Goal: Complete application form

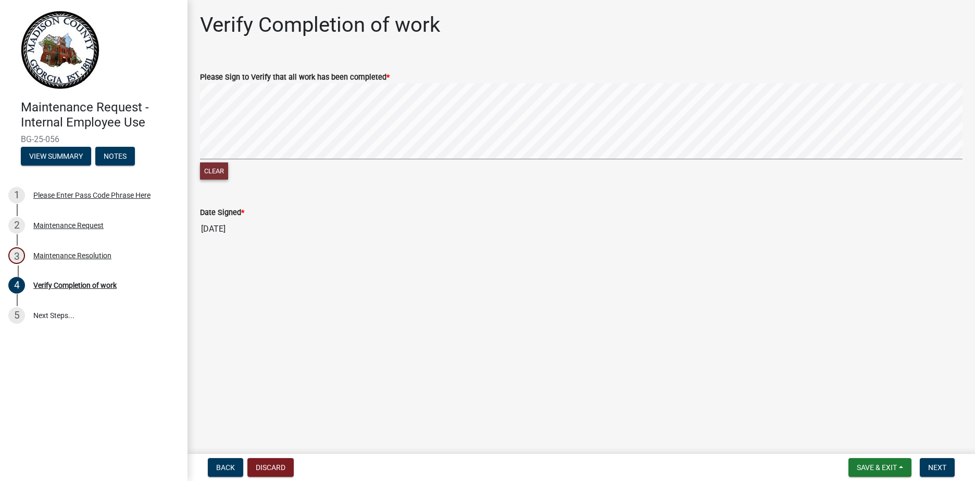
click at [221, 171] on button "Clear" at bounding box center [214, 170] width 28 height 17
click at [222, 170] on button "Clear" at bounding box center [214, 170] width 28 height 17
click at [207, 168] on button "Clear" at bounding box center [214, 170] width 28 height 17
click at [216, 170] on button "Clear" at bounding box center [214, 170] width 28 height 17
click at [226, 166] on button "Clear" at bounding box center [214, 170] width 28 height 17
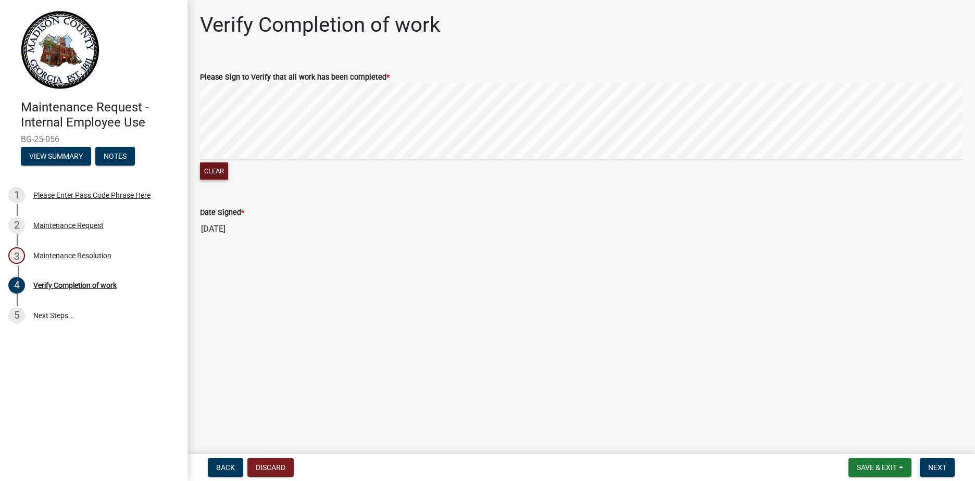
click at [222, 167] on button "Clear" at bounding box center [214, 170] width 28 height 17
click at [217, 169] on button "Clear" at bounding box center [214, 170] width 28 height 17
click at [221, 173] on button "Clear" at bounding box center [214, 170] width 28 height 17
drag, startPoint x: 221, startPoint y: 171, endPoint x: 230, endPoint y: 166, distance: 10.3
click at [221, 170] on button "Clear" at bounding box center [214, 170] width 28 height 17
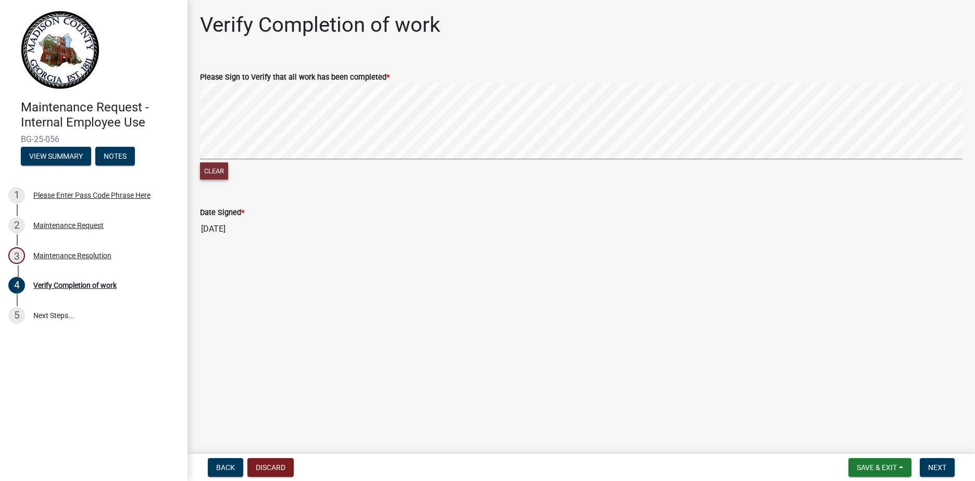
click at [207, 168] on button "Clear" at bounding box center [214, 170] width 28 height 17
click at [216, 175] on button "Clear" at bounding box center [214, 170] width 28 height 17
click at [218, 171] on button "Clear" at bounding box center [214, 170] width 28 height 17
click at [221, 169] on button "Clear" at bounding box center [214, 170] width 28 height 17
drag, startPoint x: 220, startPoint y: 172, endPoint x: 241, endPoint y: 162, distance: 23.1
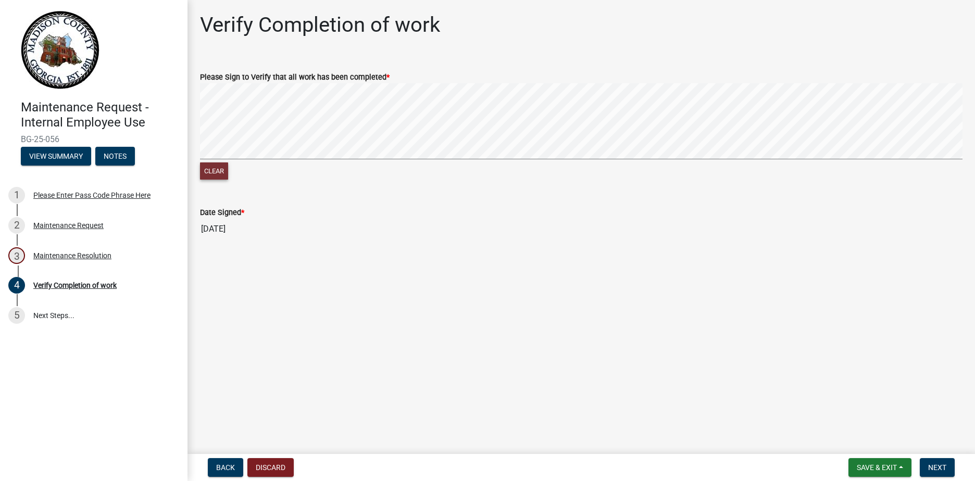
click at [222, 170] on button "Clear" at bounding box center [214, 170] width 28 height 17
drag, startPoint x: 217, startPoint y: 167, endPoint x: 223, endPoint y: 166, distance: 6.4
click at [218, 167] on button "Clear" at bounding box center [214, 170] width 28 height 17
click at [567, 171] on div "Clear" at bounding box center [581, 132] width 762 height 99
click at [215, 169] on button "Clear" at bounding box center [214, 170] width 28 height 17
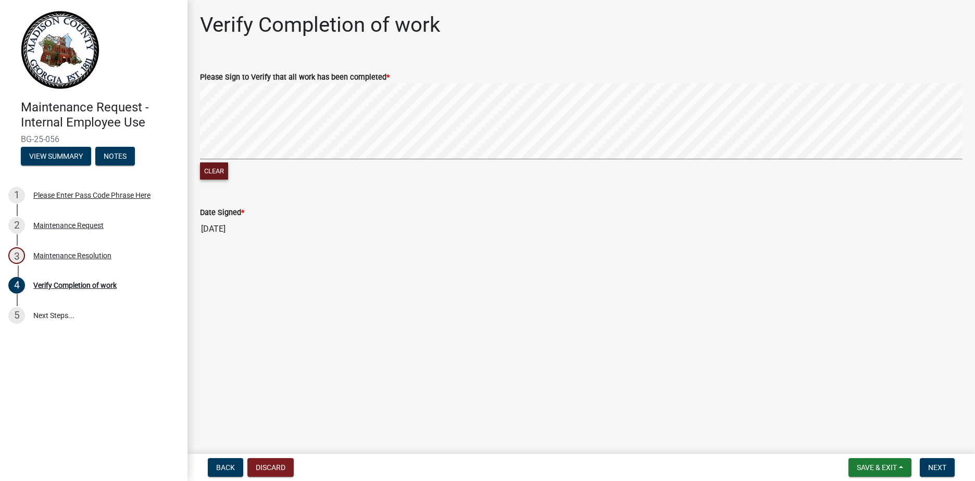
click at [672, 79] on form "Please Sign to Verify that all work has been completed * Clear" at bounding box center [581, 120] width 762 height 124
click at [610, 63] on form "Please Sign to Verify that all work has been completed * Clear" at bounding box center [581, 120] width 762 height 124
click at [215, 172] on button "Clear" at bounding box center [214, 170] width 28 height 17
click at [224, 171] on button "Clear" at bounding box center [214, 170] width 28 height 17
click at [207, 166] on button "Clear" at bounding box center [214, 170] width 28 height 17
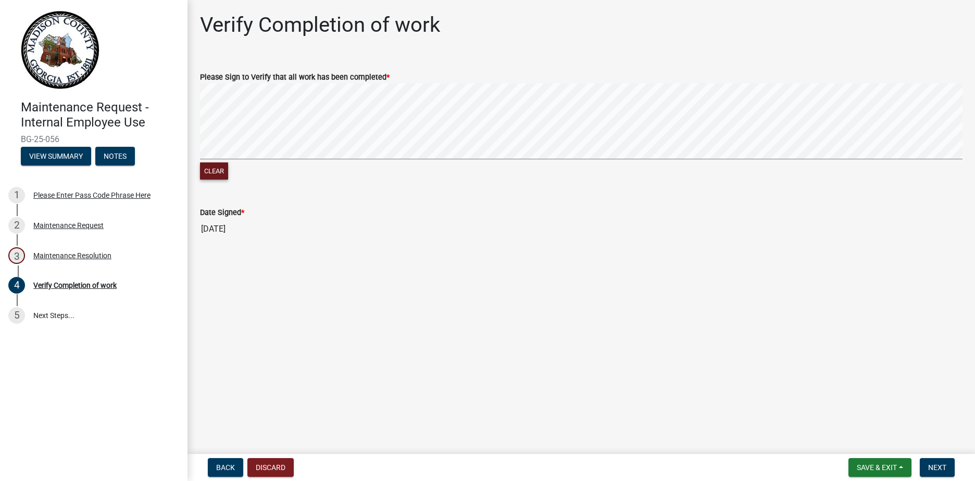
click at [210, 171] on button "Clear" at bounding box center [214, 170] width 28 height 17
click at [217, 168] on button "Clear" at bounding box center [214, 170] width 28 height 17
click at [212, 173] on button "Clear" at bounding box center [214, 170] width 28 height 17
click at [213, 169] on button "Clear" at bounding box center [214, 170] width 28 height 17
click at [215, 167] on button "Clear" at bounding box center [214, 170] width 28 height 17
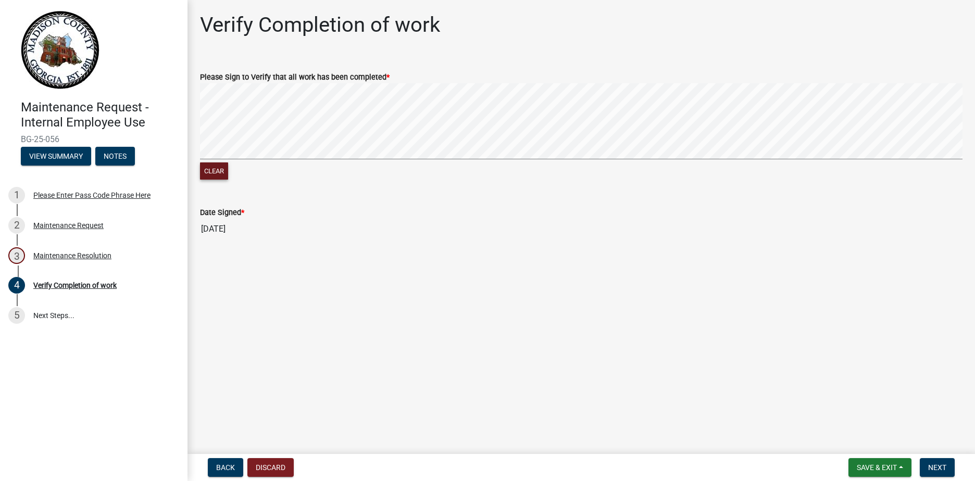
click at [212, 162] on button "Clear" at bounding box center [214, 170] width 28 height 17
click at [221, 169] on button "Clear" at bounding box center [214, 170] width 28 height 17
click at [222, 168] on button "Clear" at bounding box center [214, 170] width 28 height 17
click at [213, 172] on button "Clear" at bounding box center [214, 170] width 28 height 17
drag, startPoint x: 215, startPoint y: 169, endPoint x: 245, endPoint y: 168, distance: 30.7
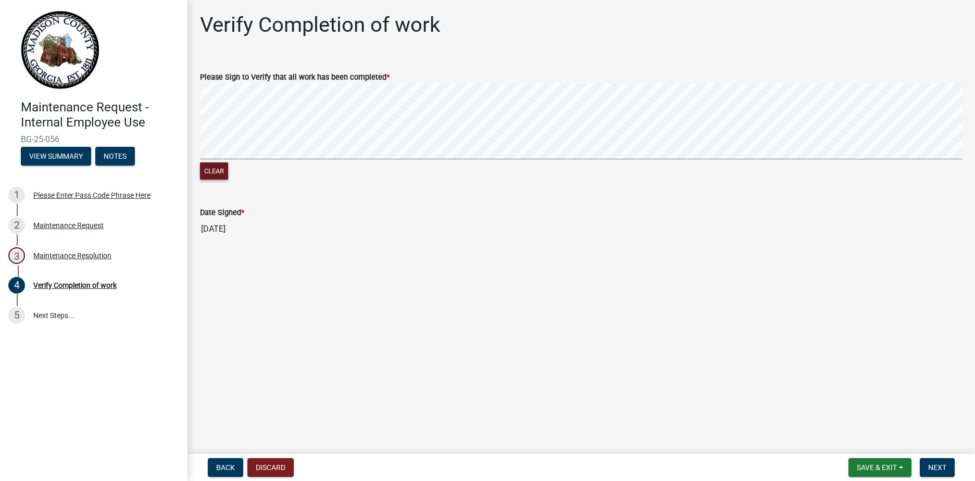
click at [216, 169] on button "Clear" at bounding box center [214, 170] width 28 height 17
drag, startPoint x: 217, startPoint y: 168, endPoint x: 256, endPoint y: 159, distance: 40.0
click at [218, 167] on button "Clear" at bounding box center [214, 170] width 28 height 17
click at [215, 171] on button "Clear" at bounding box center [214, 170] width 28 height 17
click at [557, 82] on div "Please Sign to Verify that all work has been completed *" at bounding box center [581, 77] width 762 height 12
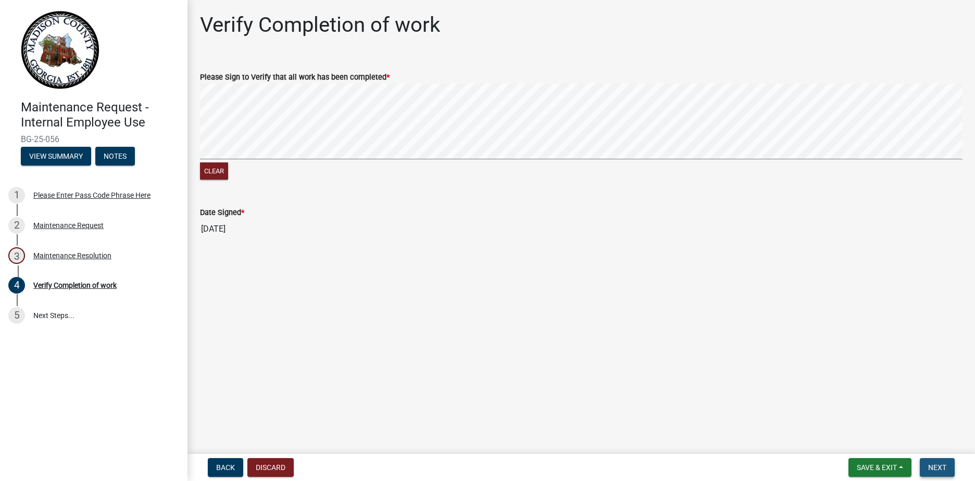
click at [942, 464] on span "Next" at bounding box center [937, 467] width 18 height 8
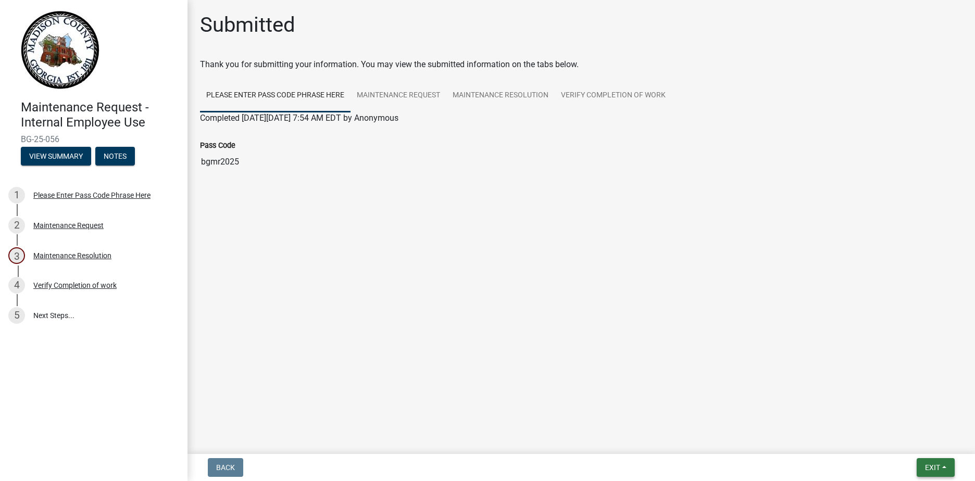
click at [925, 469] on span "Exit" at bounding box center [932, 467] width 15 height 8
click at [907, 439] on button "Save & Exit" at bounding box center [912, 440] width 83 height 25
